Goal: Navigation & Orientation: Find specific page/section

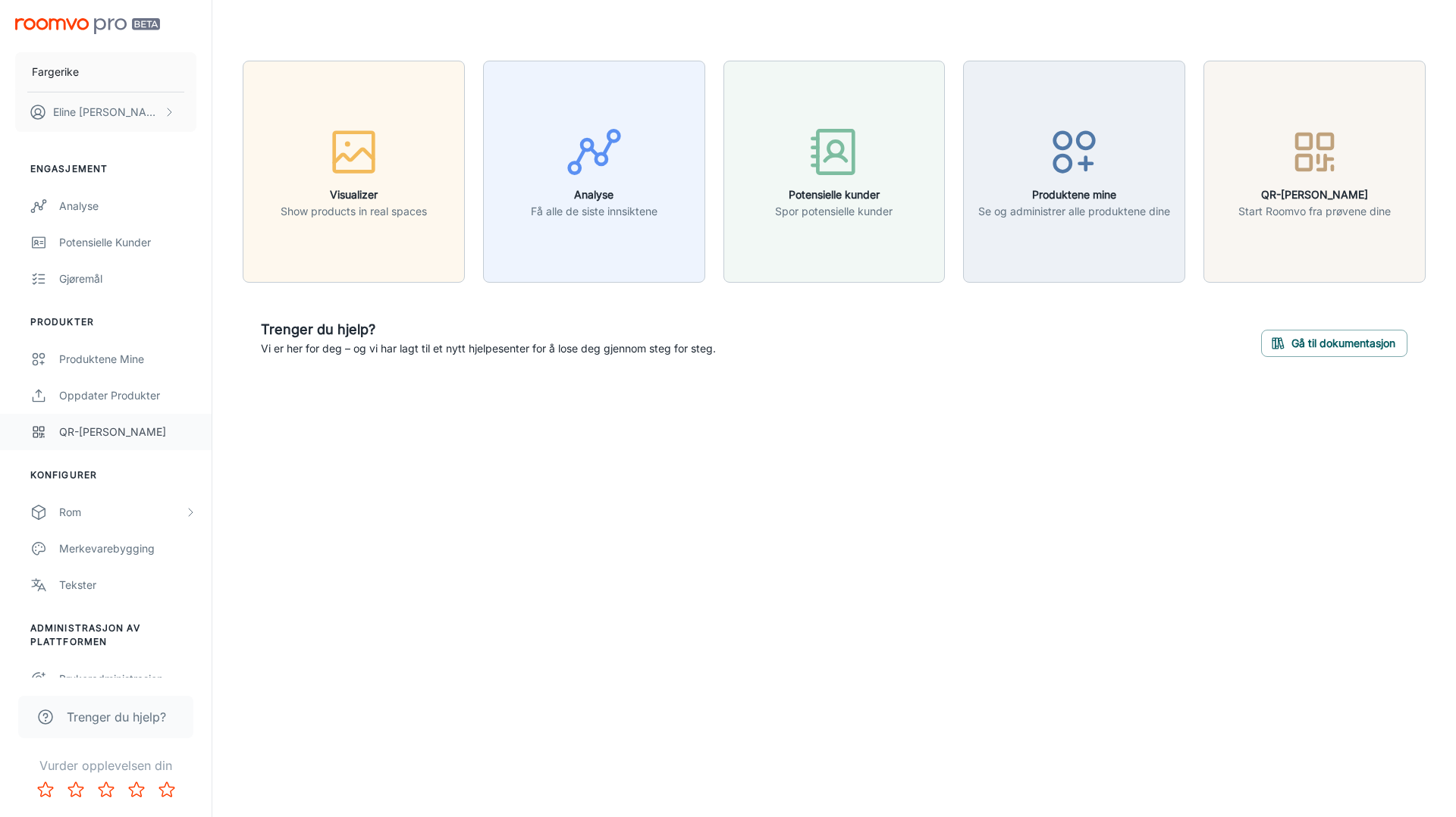
scroll to position [19, 0]
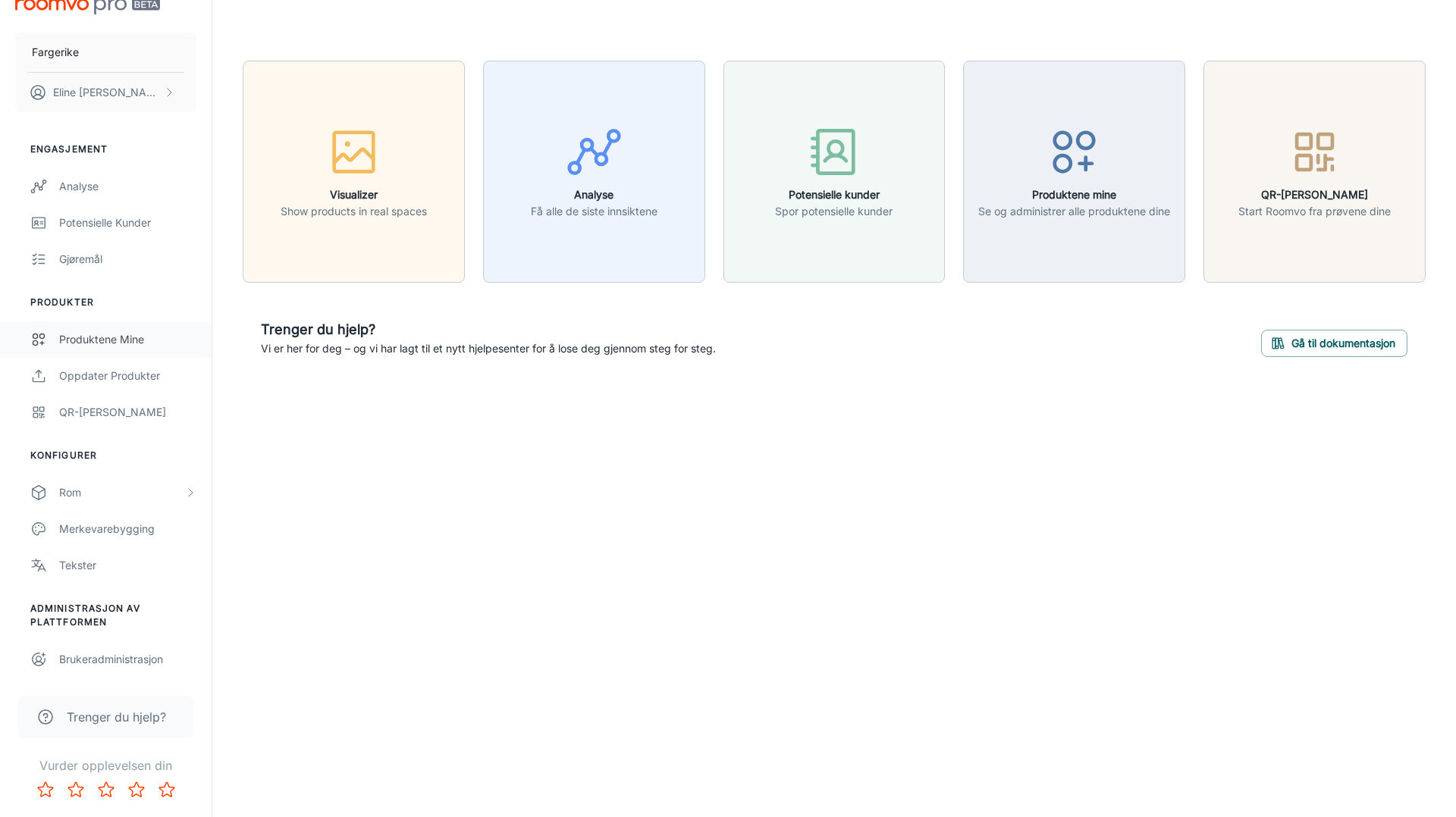
click at [124, 343] on div "Produktene mine" at bounding box center [128, 339] width 137 height 17
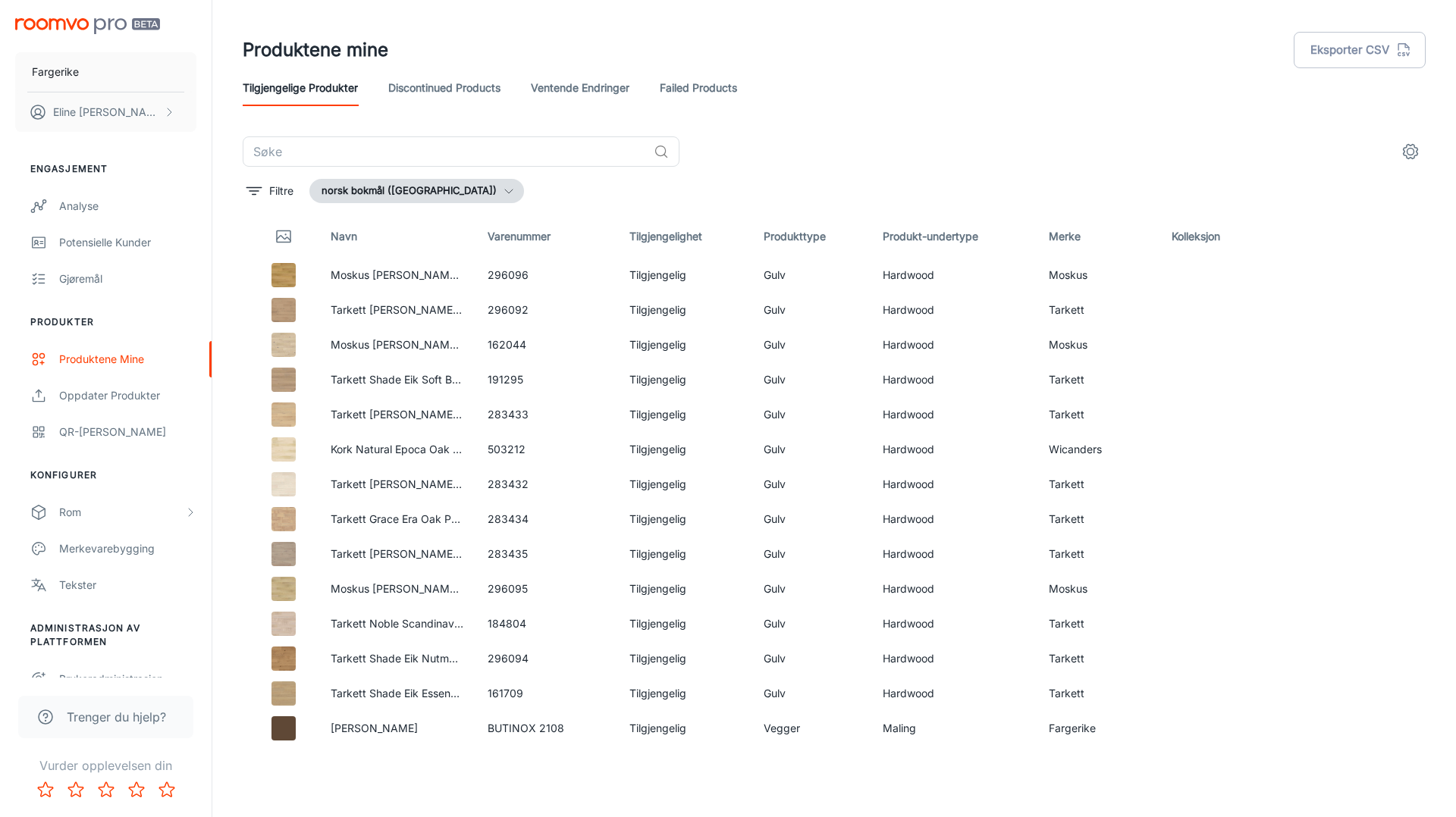
click at [596, 95] on link "Ventende endringer" at bounding box center [580, 87] width 99 height 36
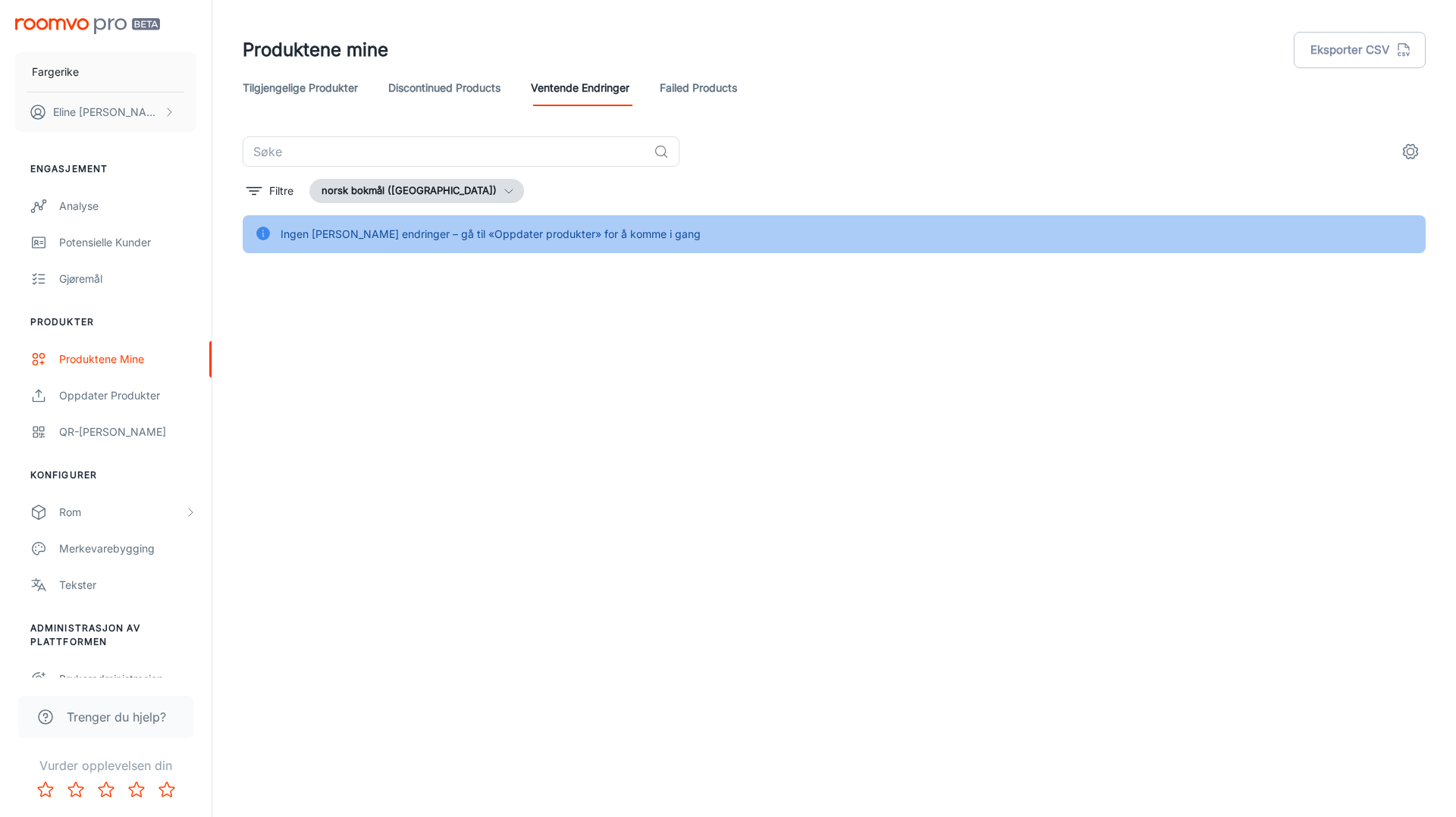
click at [698, 94] on link "Failed Products" at bounding box center [699, 87] width 77 height 36
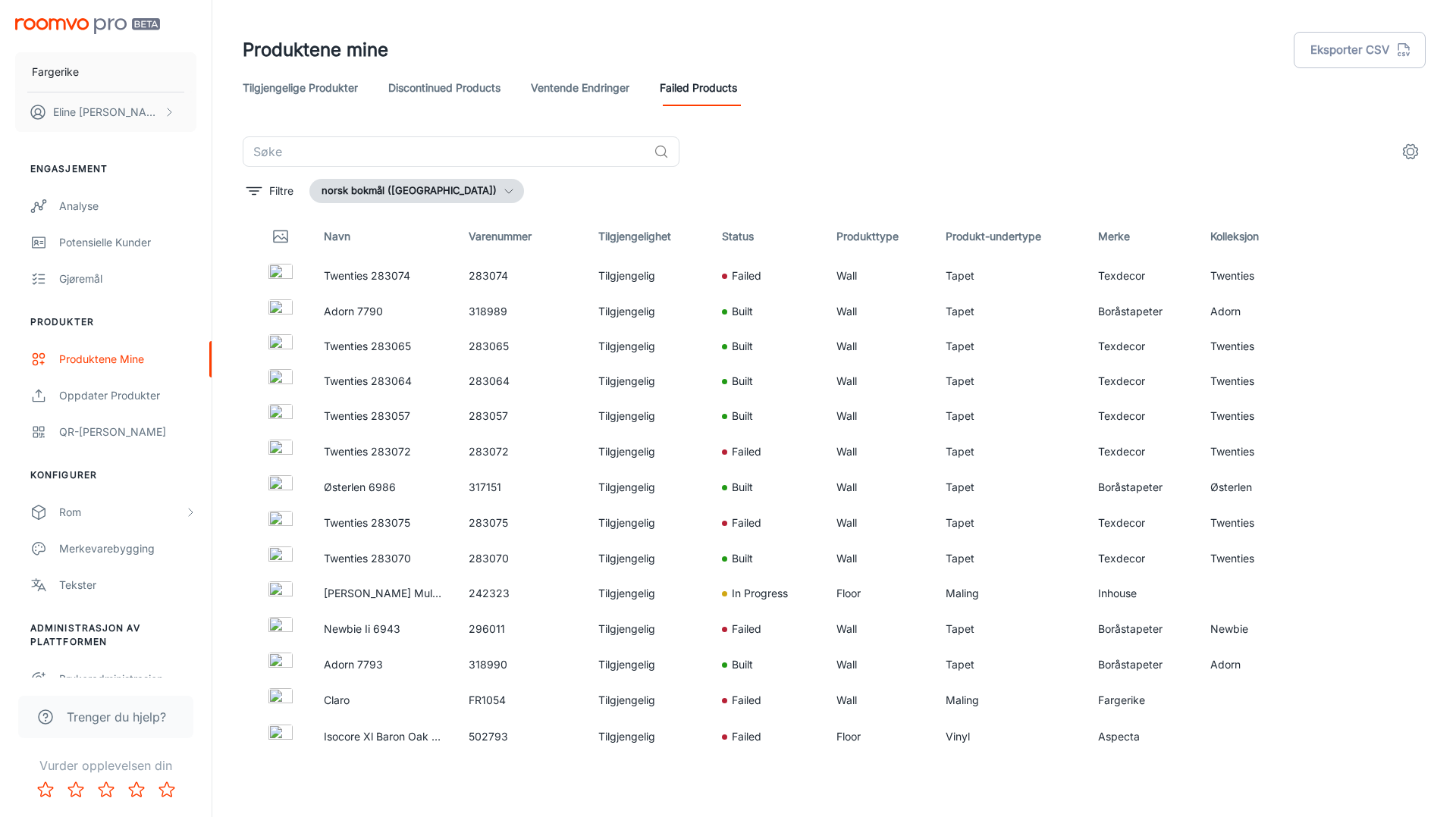
click at [336, 88] on link "Tilgjengelige produkter" at bounding box center [300, 87] width 115 height 36
